Goal: Check status: Check status

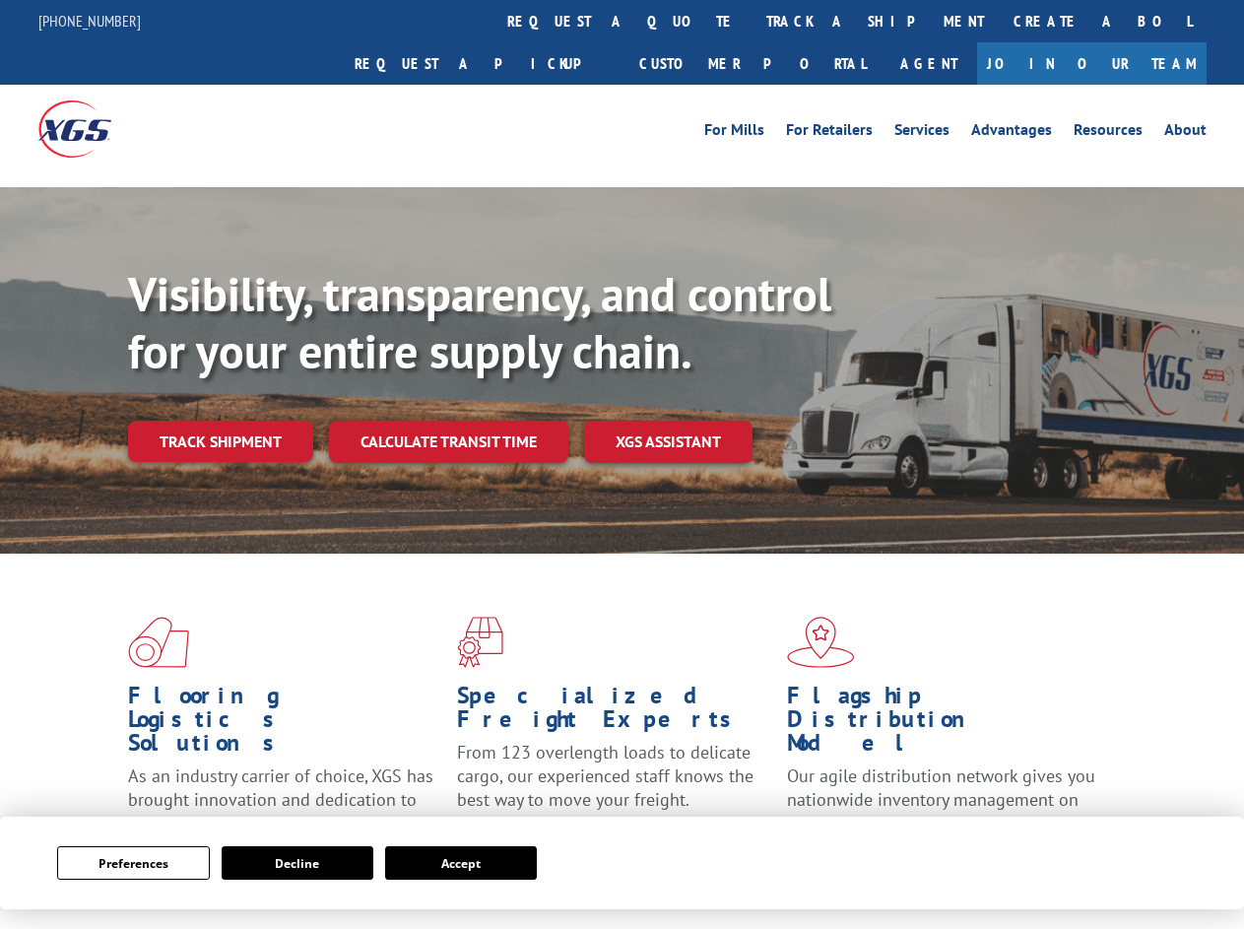
click at [621, 464] on div "Visibility, transparency, and control for your entire supply chain. Track shipm…" at bounding box center [686, 403] width 1116 height 275
click at [133, 863] on button "Preferences" at bounding box center [133, 862] width 152 height 33
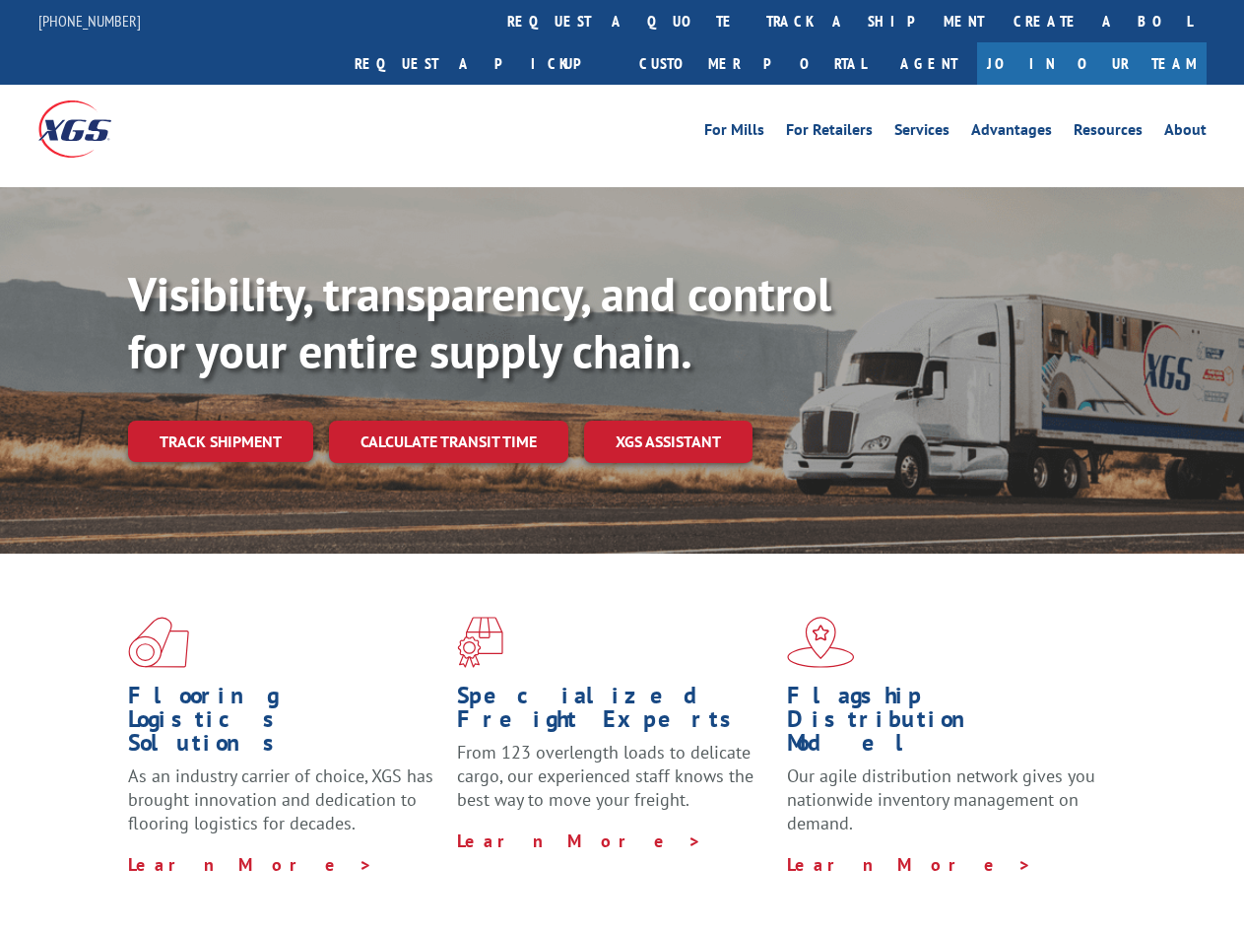
click at [297, 863] on div "Flooring Logistics Solutions As an industry carrier of choice, XGS has brought …" at bounding box center [622, 751] width 1244 height 396
click at [461, 863] on div "Flooring Logistics Solutions As an industry carrier of choice, XGS has brought …" at bounding box center [622, 751] width 1244 height 396
click at [621, 464] on div "Visibility, transparency, and control for your entire supply chain. Track shipm…" at bounding box center [686, 403] width 1116 height 275
click at [751, 21] on link "track a shipment" at bounding box center [874, 21] width 247 height 42
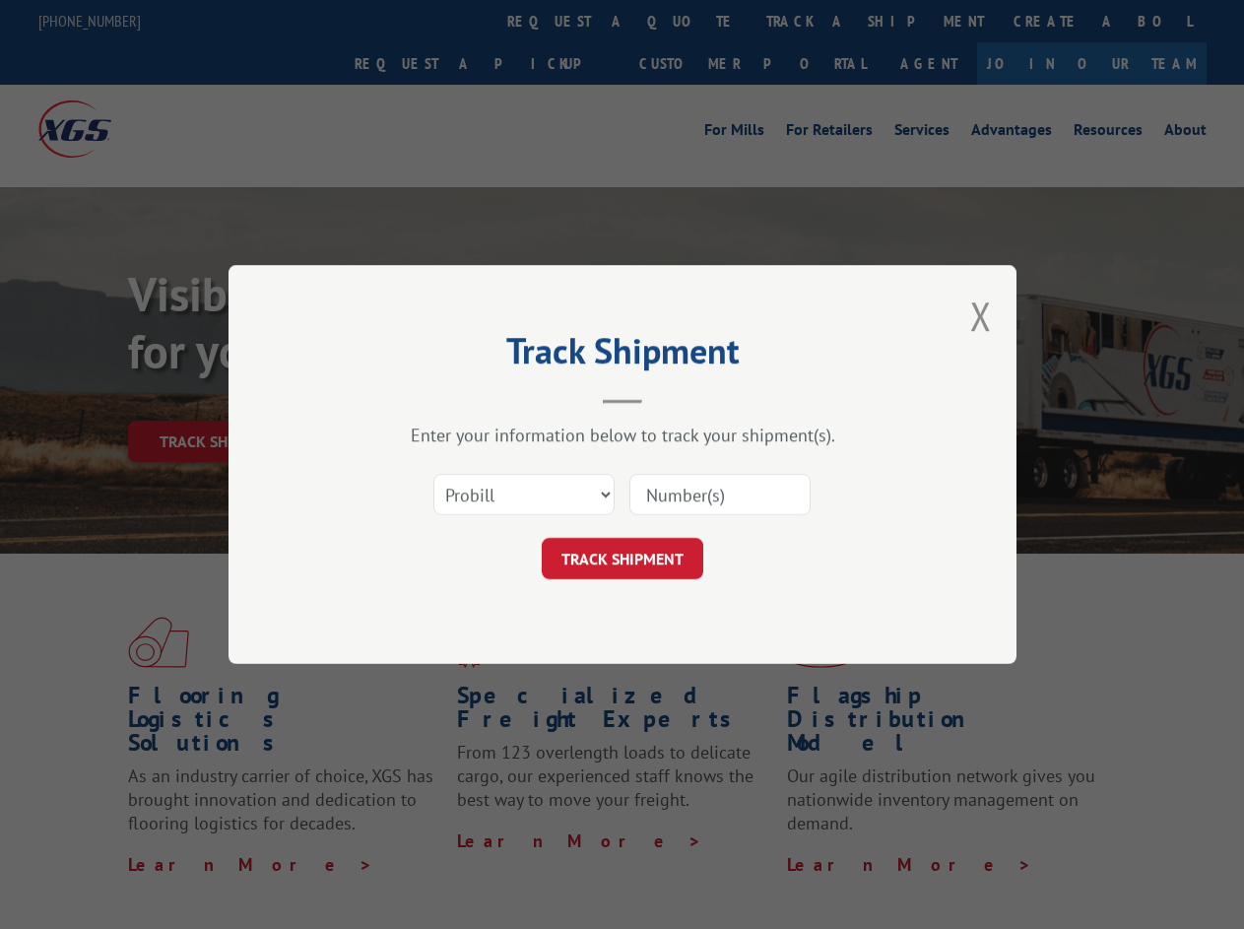
click at [687, 21] on div "Track Shipment Enter your information below to track your shipment(s). Select c…" at bounding box center [622, 464] width 1244 height 929
click at [811, 21] on div "Track Shipment Enter your information below to track your shipment(s). Select c…" at bounding box center [622, 464] width 1244 height 929
click at [220, 398] on div "Track Shipment Enter your information below to track your shipment(s). Select c…" at bounding box center [622, 464] width 1244 height 929
click at [447, 398] on header "Track Shipment" at bounding box center [622, 370] width 591 height 67
